Goal: Navigation & Orientation: Find specific page/section

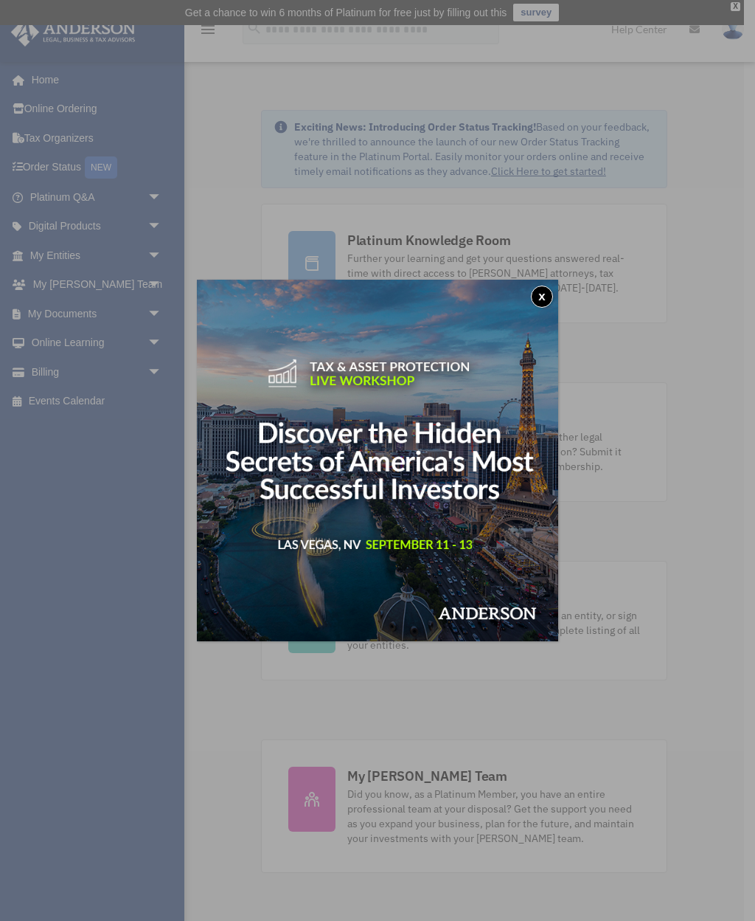
click at [537, 292] on button "x" at bounding box center [542, 296] width 22 height 22
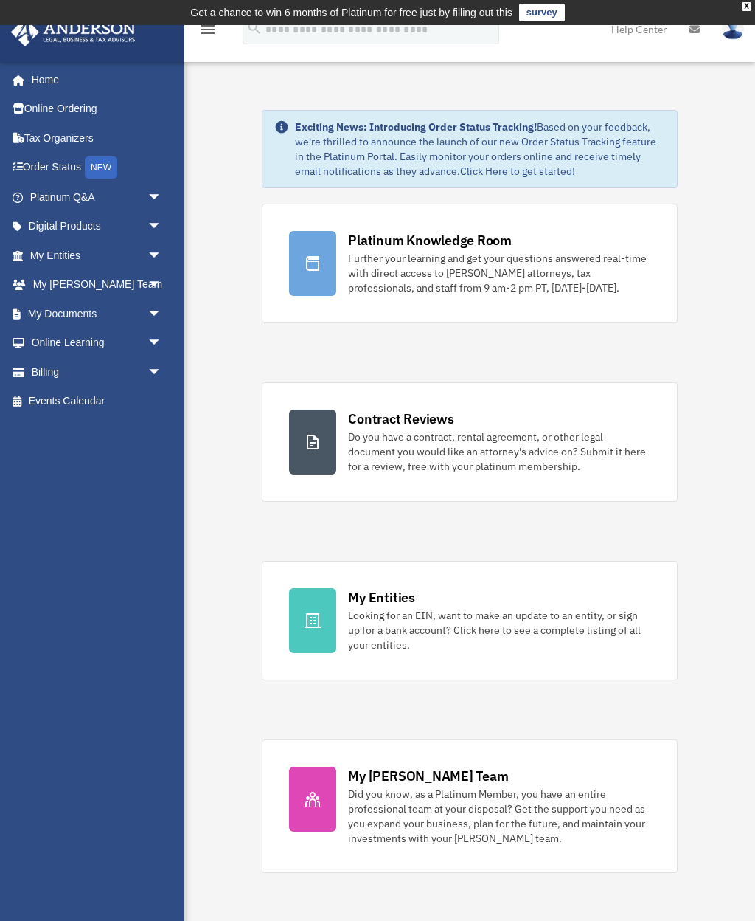
click at [156, 187] on span "arrow_drop_down" at bounding box center [163, 197] width 30 height 30
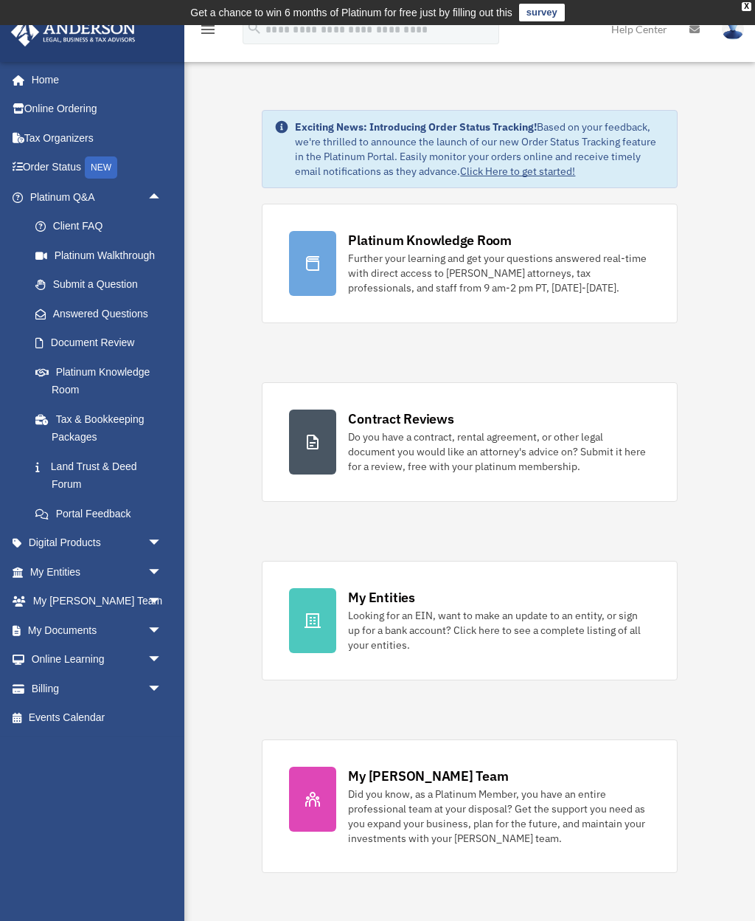
click at [49, 82] on link "Home" at bounding box center [93, 80] width 167 height 30
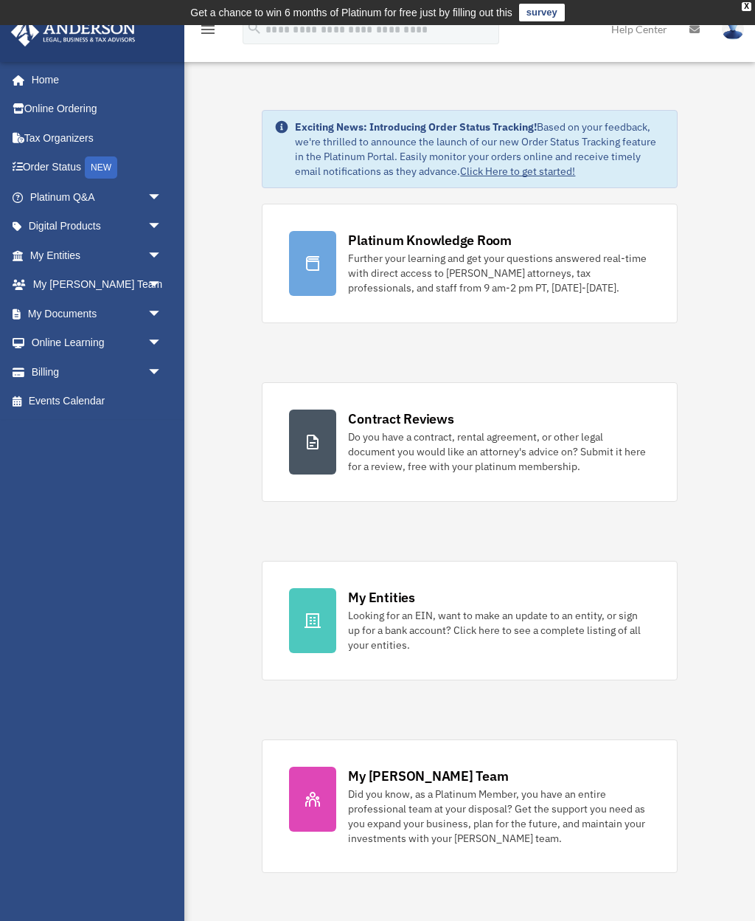
click at [53, 74] on link "Home" at bounding box center [93, 80] width 167 height 30
click at [78, 28] on img at bounding box center [74, 32] width 134 height 29
